Goal: Navigation & Orientation: Find specific page/section

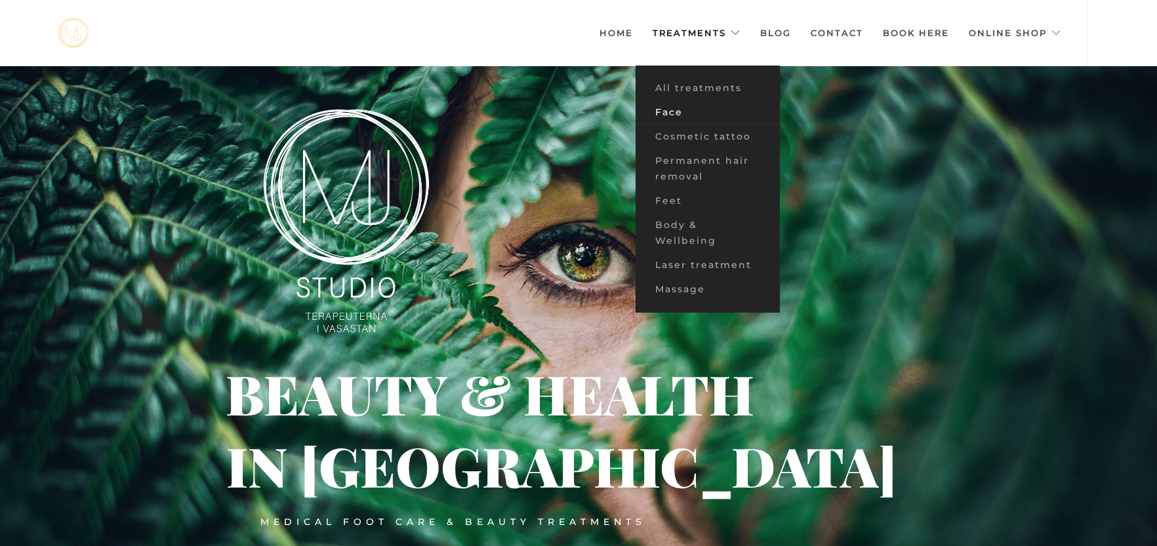
click at [675, 115] on font "Face" at bounding box center [669, 112] width 28 height 12
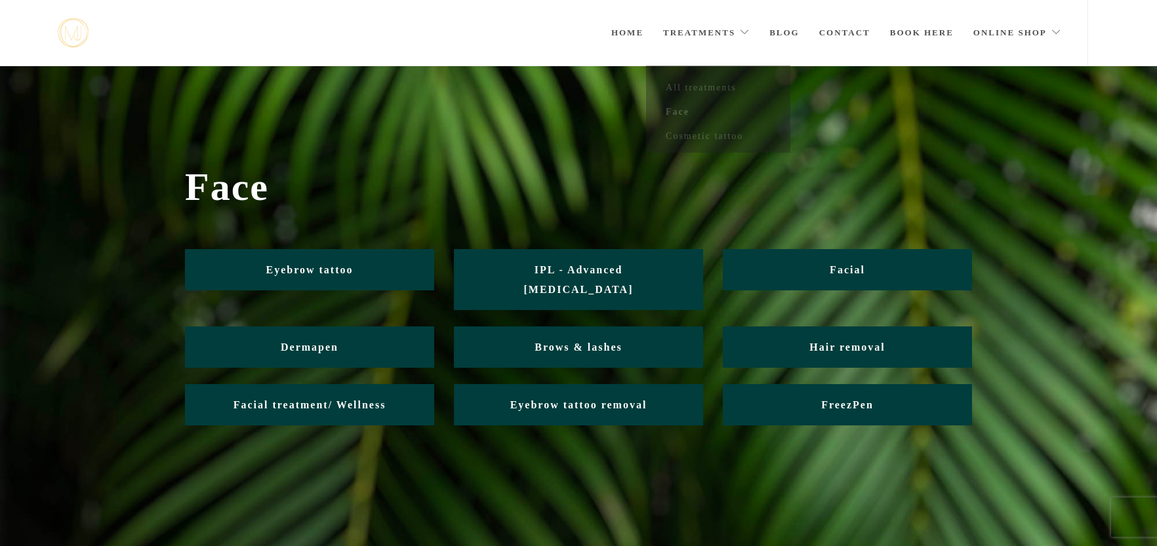
click at [729, 39] on link "Treatments" at bounding box center [706, 33] width 87 height 66
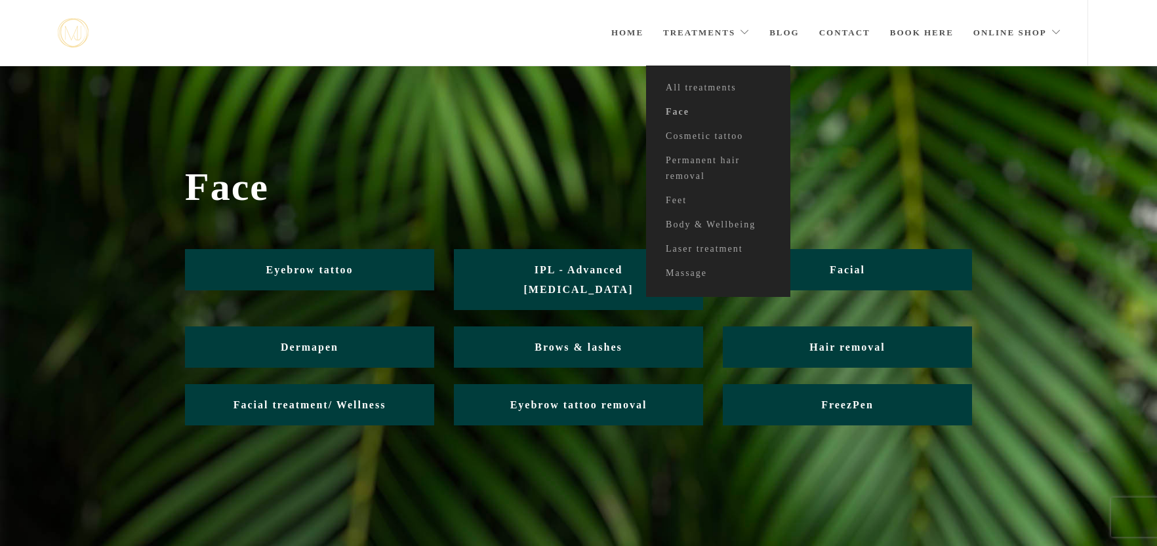
click at [729, 39] on link "Treatments" at bounding box center [706, 33] width 87 height 66
click at [531, 451] on section "Face Eyebrow tattoo IPL - Advanced [MEDICAL_DATA] Facial Dermapen Brows & lashe…" at bounding box center [578, 316] width 1157 height 501
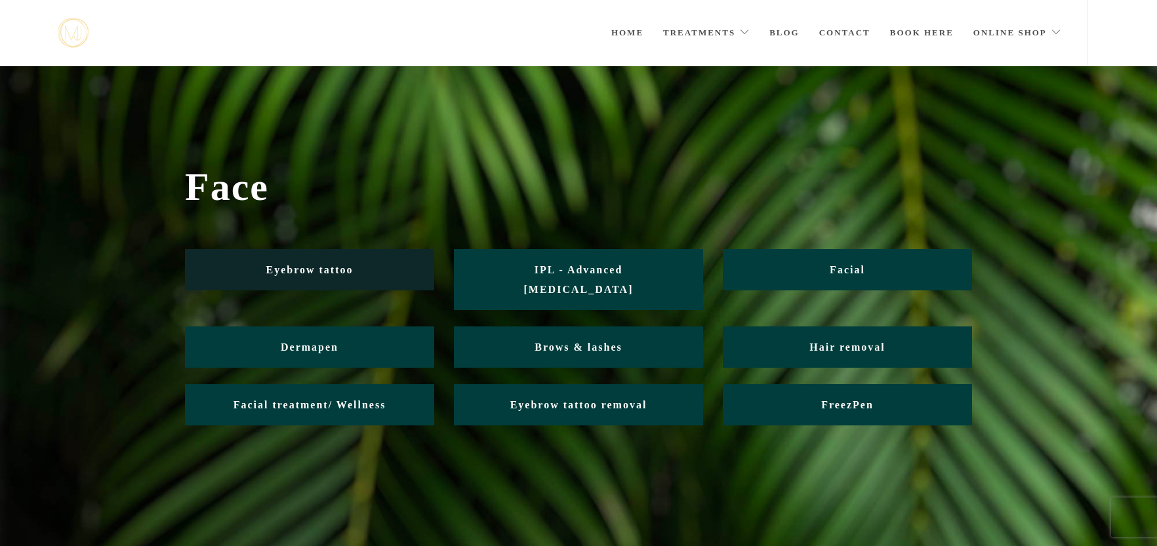
click at [381, 283] on link "Eyebrow tattoo" at bounding box center [309, 269] width 249 height 41
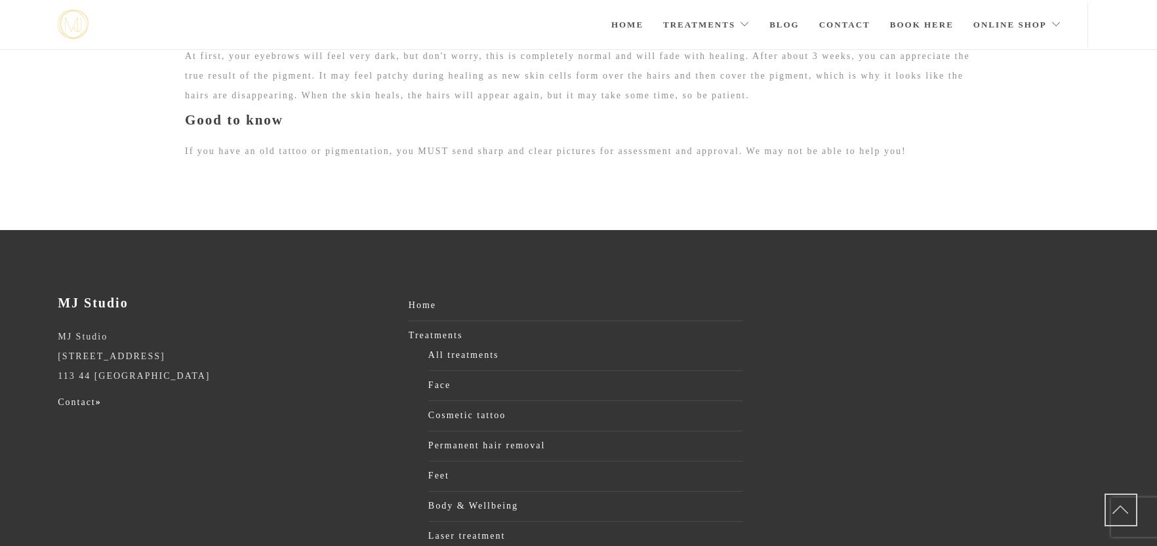
scroll to position [1805, 0]
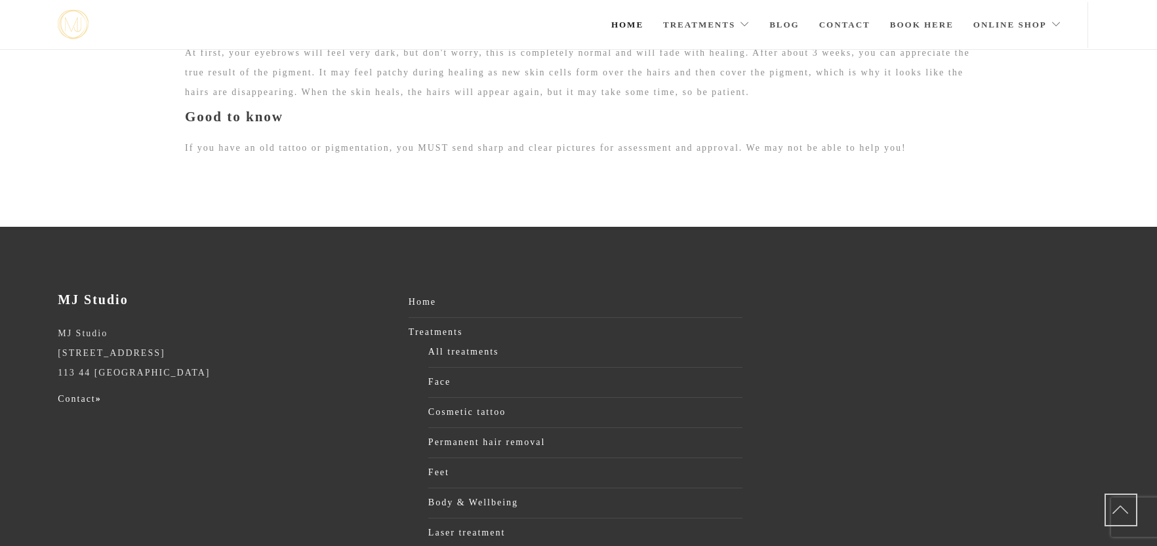
click at [626, 26] on font "Home" at bounding box center [627, 25] width 32 height 10
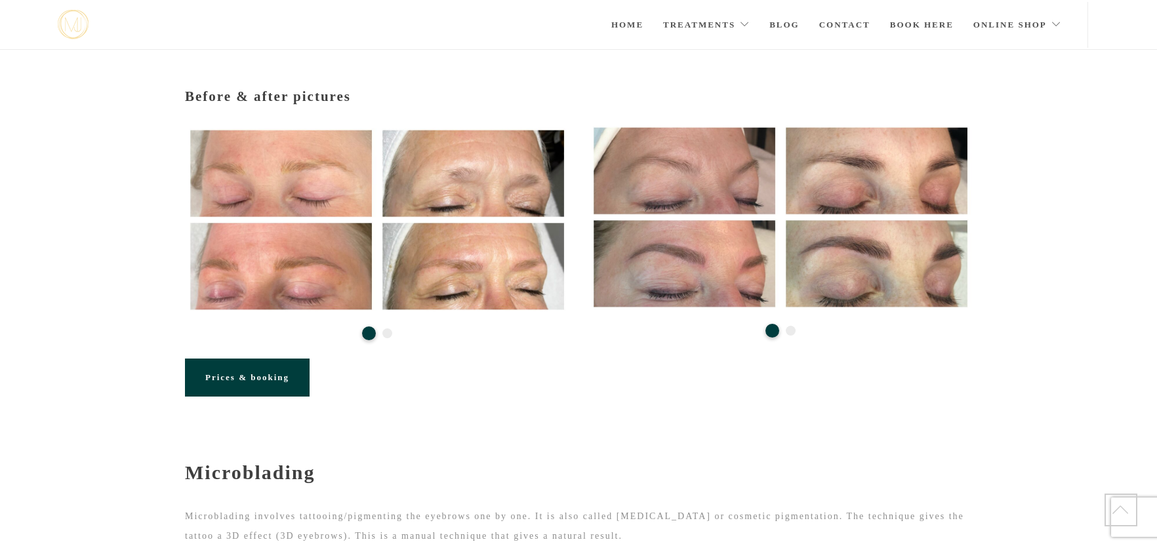
scroll to position [37, 0]
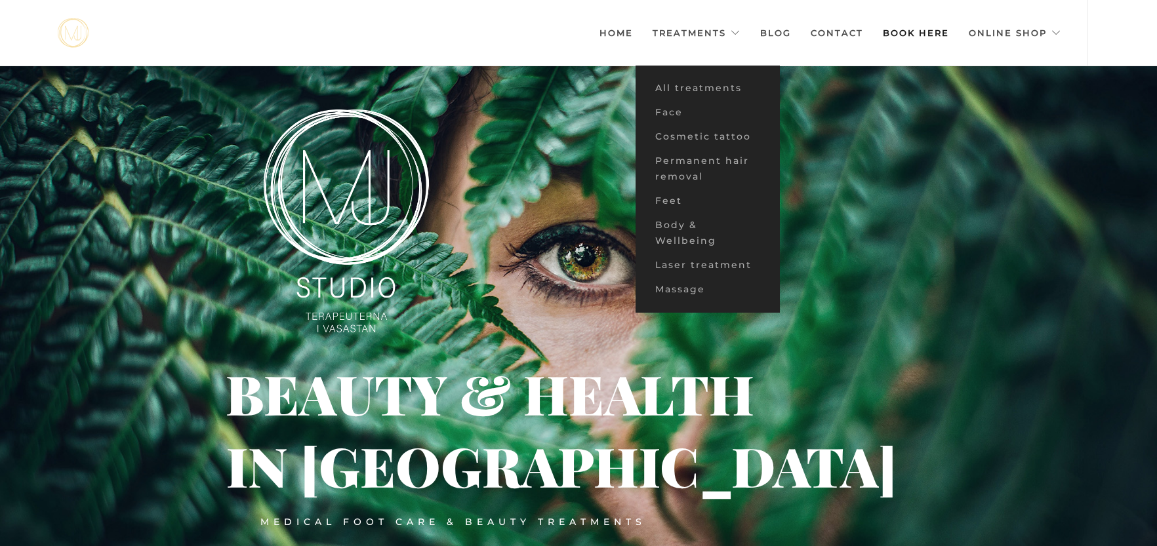
click at [907, 36] on font "Book here" at bounding box center [916, 33] width 66 height 10
